Goal: Find specific page/section: Find specific page/section

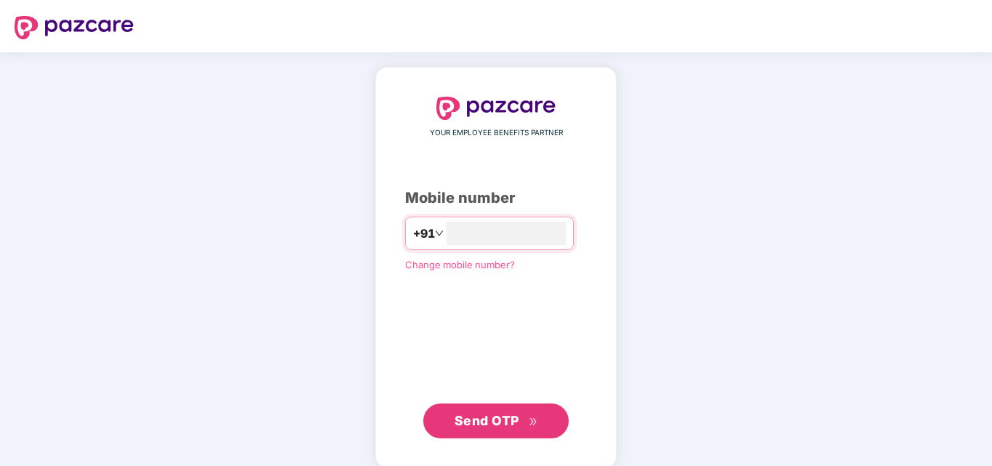
type input "**********"
click at [482, 409] on button "Send OTP" at bounding box center [495, 419] width 145 height 35
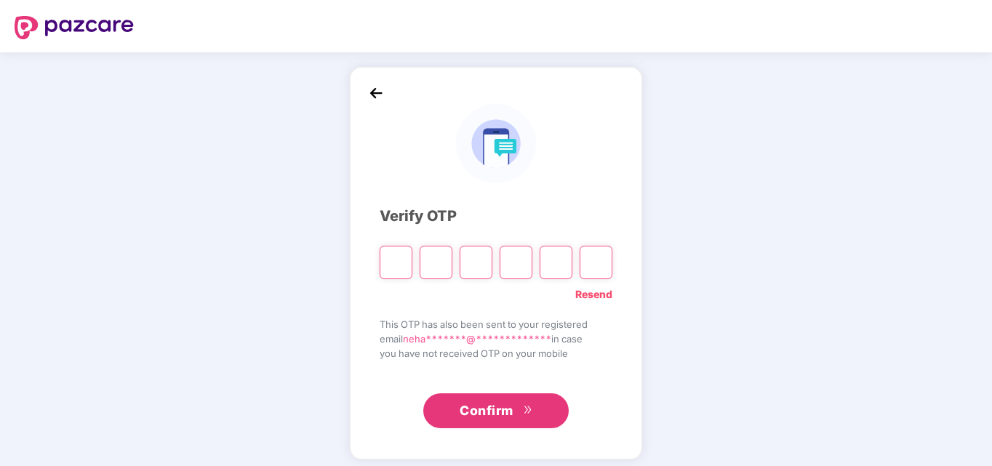
type input "*"
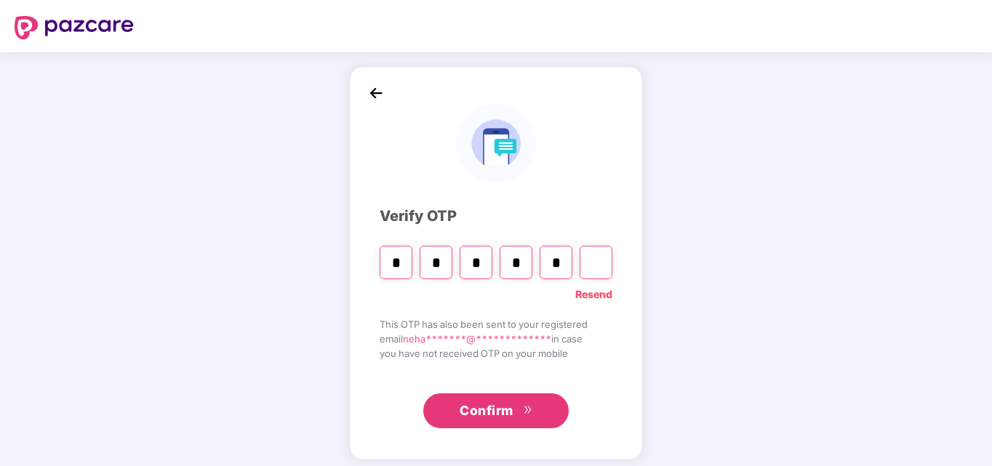
type input "*"
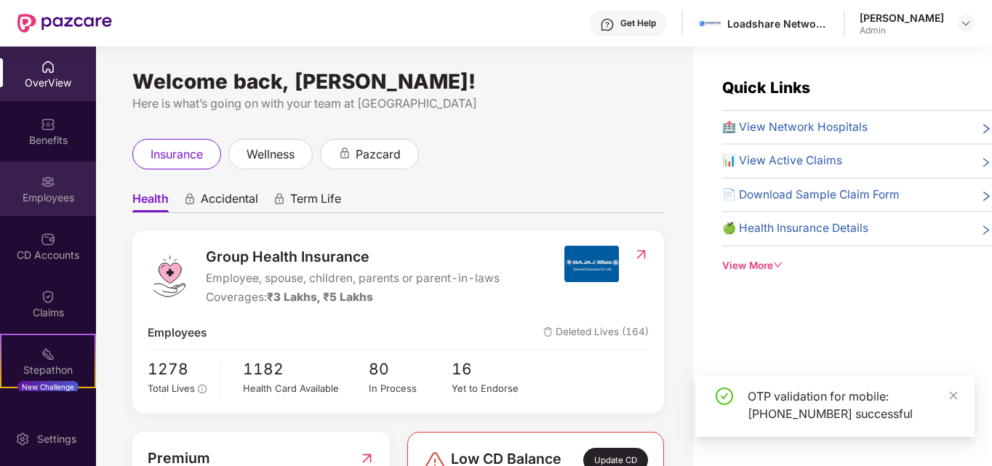
click at [81, 191] on div "Employees" at bounding box center [48, 198] width 96 height 15
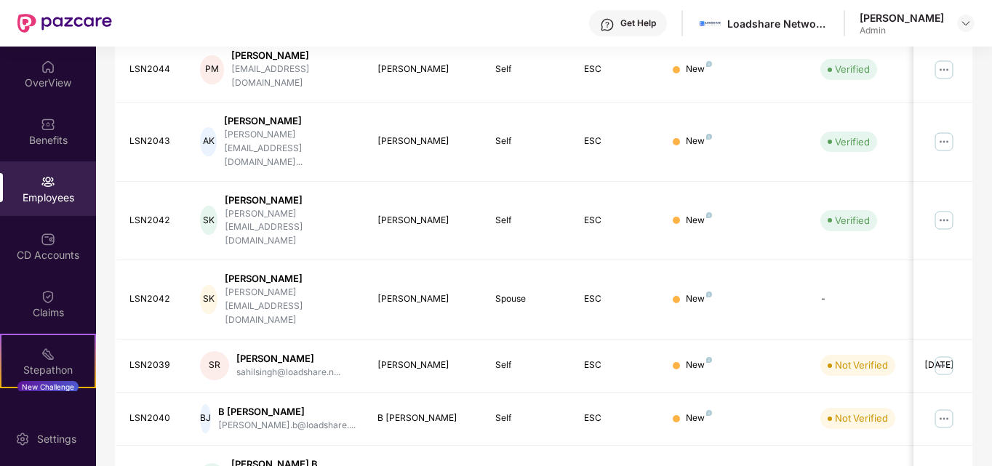
scroll to position [428, 0]
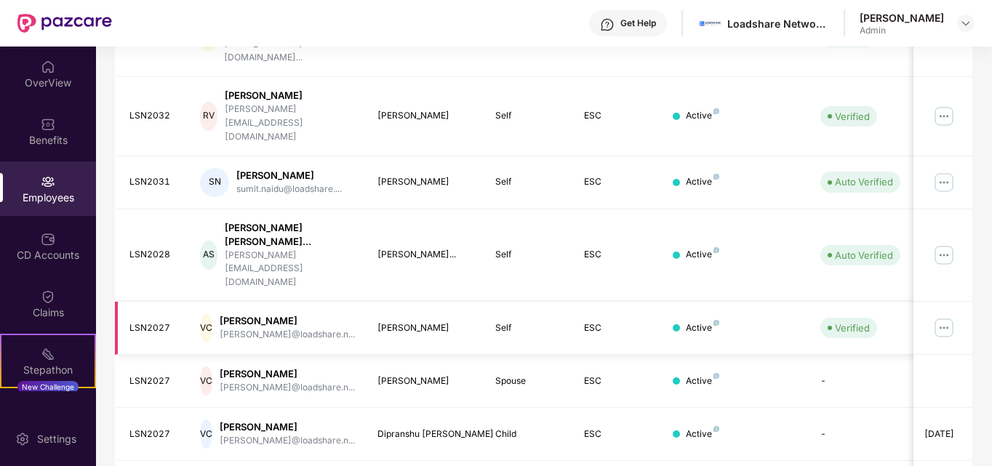
scroll to position [440, 0]
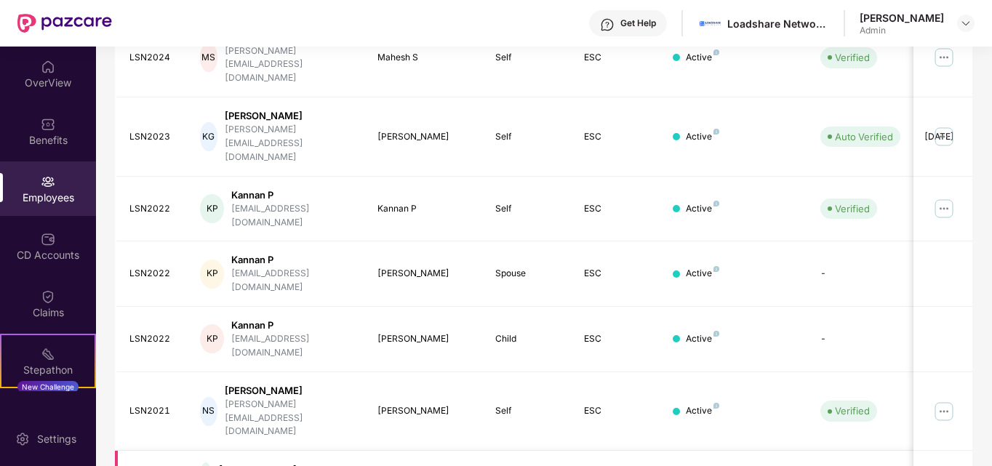
scroll to position [428, 0]
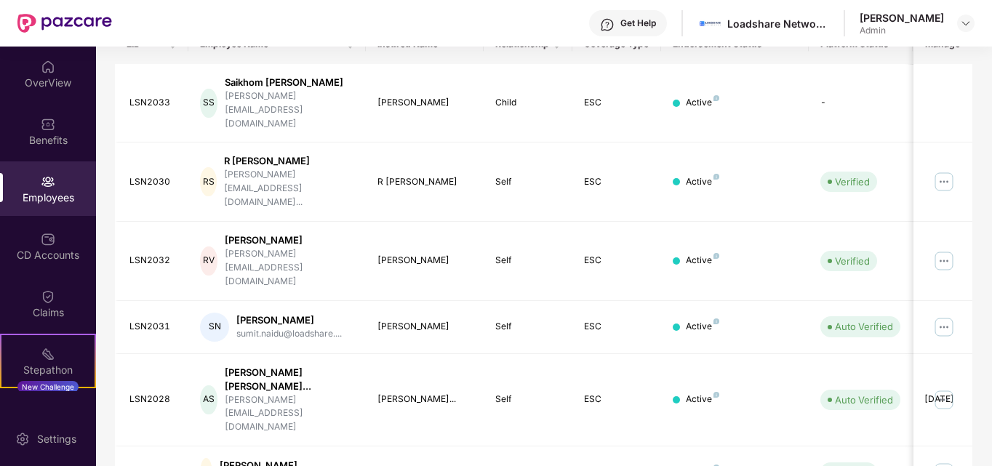
scroll to position [246, 0]
click at [413, 355] on td "[PERSON_NAME]..." at bounding box center [425, 401] width 119 height 93
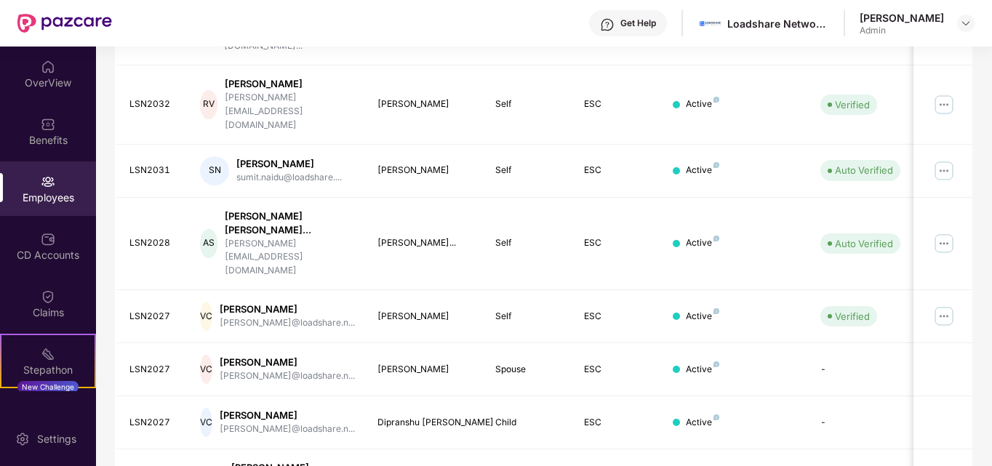
scroll to position [440, 0]
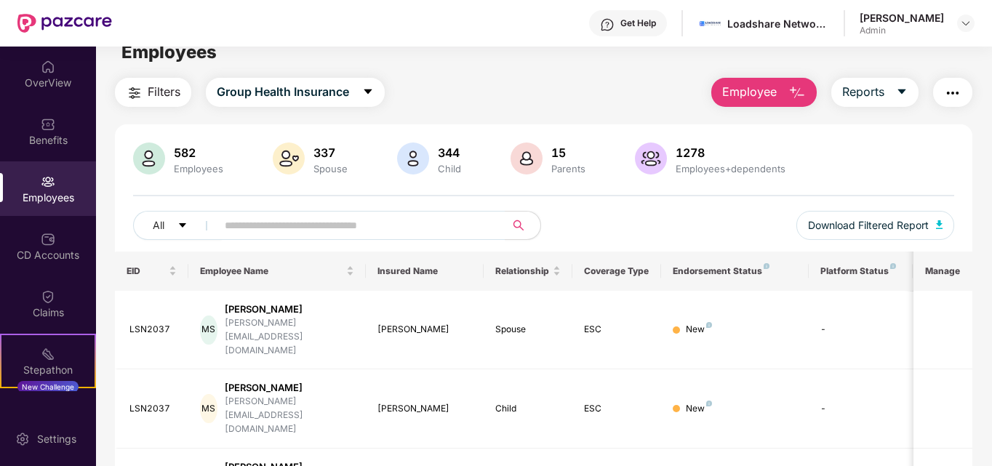
scroll to position [0, 0]
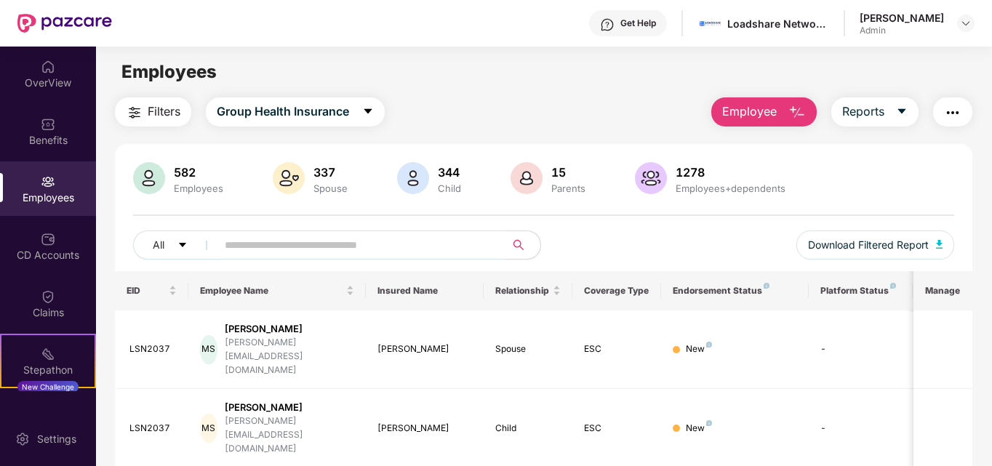
click at [25, 183] on div "Employees" at bounding box center [48, 188] width 96 height 55
